Goal: Register for event/course

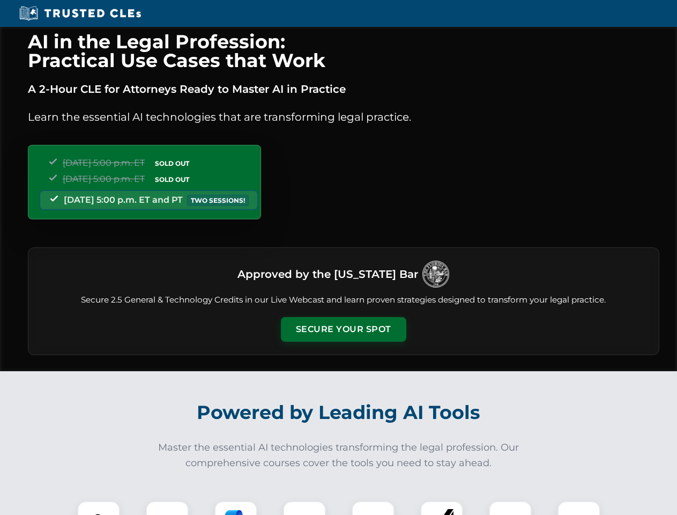
click at [343, 329] on button "Secure Your Spot" at bounding box center [343, 329] width 125 height 25
click at [99, 508] on img at bounding box center [98, 522] width 31 height 31
